Goal: Obtain resource: Obtain resource

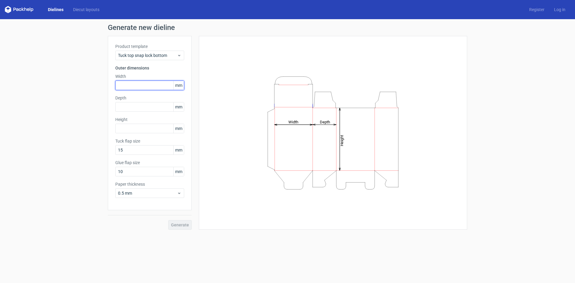
click at [151, 83] on input "text" at bounding box center [149, 85] width 69 height 10
type input "1"
type input "35"
click at [155, 100] on label "Depth" at bounding box center [149, 98] width 69 height 6
click at [155, 108] on input "text" at bounding box center [149, 107] width 69 height 10
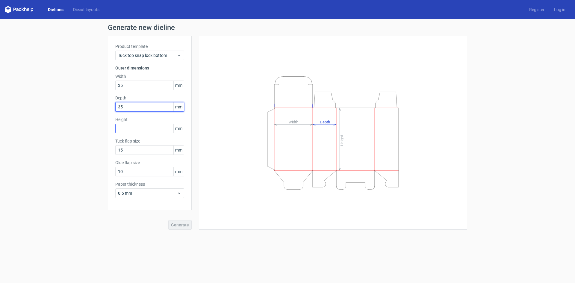
type input "35"
click at [156, 129] on input "text" at bounding box center [149, 129] width 69 height 10
type input "112"
click at [176, 224] on span "Generate" at bounding box center [180, 225] width 18 height 4
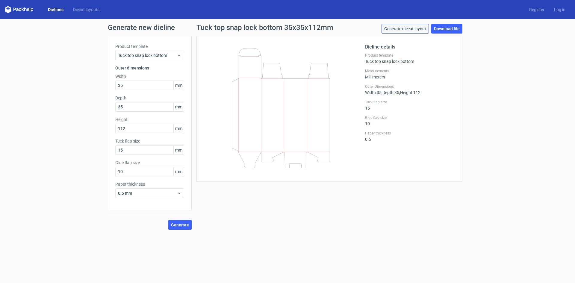
click at [396, 30] on link "Generate diecut layout" at bounding box center [404, 29] width 47 height 10
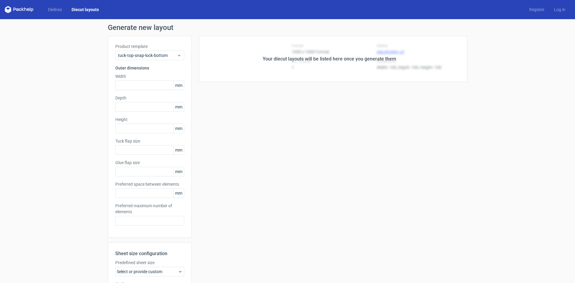
type input "35"
type input "112"
type input "15"
type input "10"
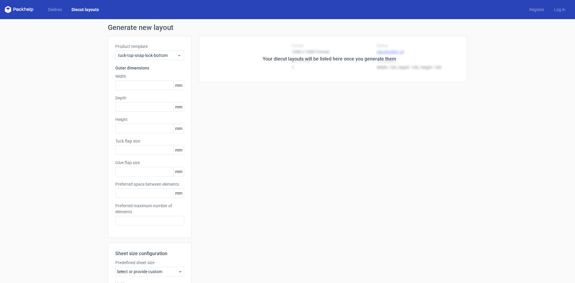
type input "5"
type input "48"
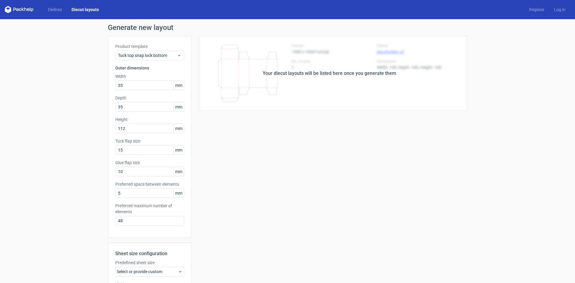
click at [356, 89] on div "Your diecut layouts will be listed here once you generate them" at bounding box center [329, 73] width 275 height 75
click at [330, 71] on div "Your diecut layouts will be listed here once you generate them" at bounding box center [328, 73] width 133 height 7
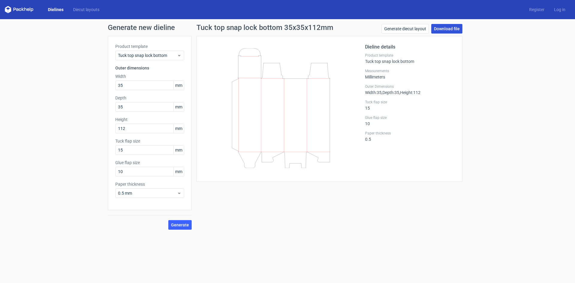
click at [456, 26] on link "Download file" at bounding box center [446, 29] width 31 height 10
